Goal: Information Seeking & Learning: Learn about a topic

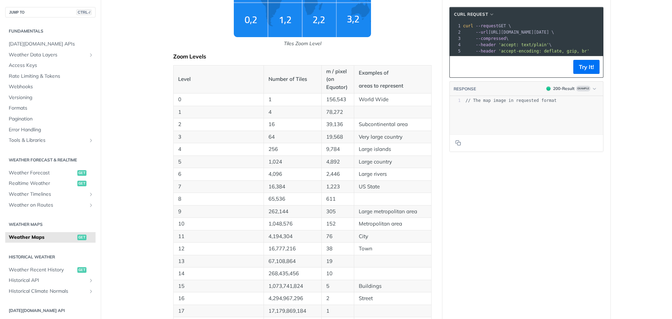
scroll to position [420, 0]
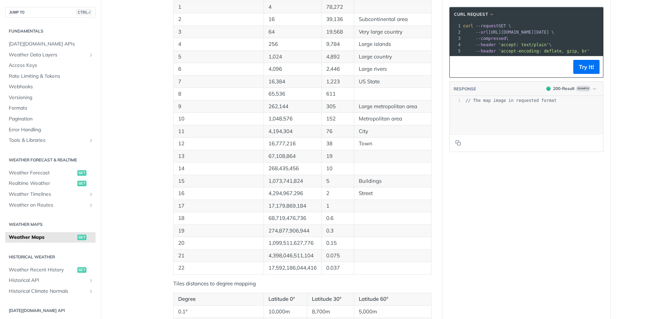
click at [479, 235] on div "Language Shell Node Ruby PHP Python Credentials Query Query Log in to use your …" at bounding box center [527, 190] width 168 height 1147
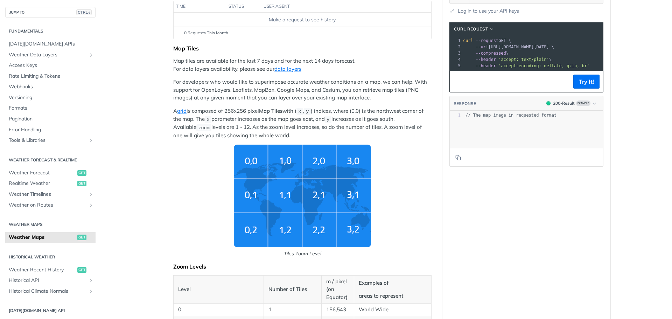
scroll to position [0, 0]
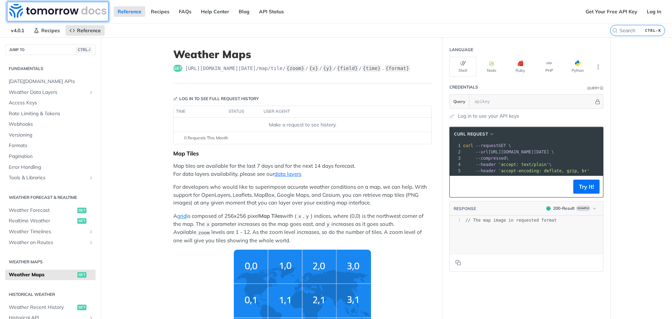
click at [56, 9] on img at bounding box center [57, 11] width 97 height 14
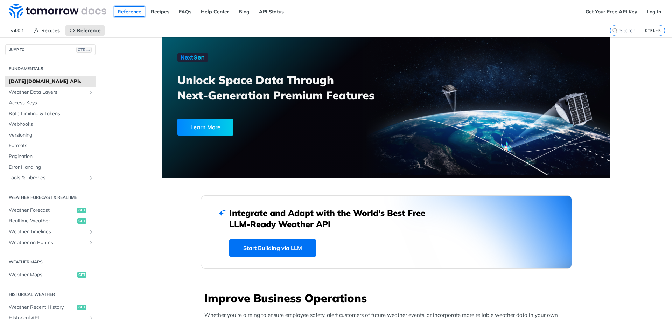
click at [131, 13] on link "Reference" at bounding box center [130, 11] width 32 height 11
click at [62, 92] on span "Weather Data Layers" at bounding box center [48, 92] width 78 height 7
